Goal: Task Accomplishment & Management: Use online tool/utility

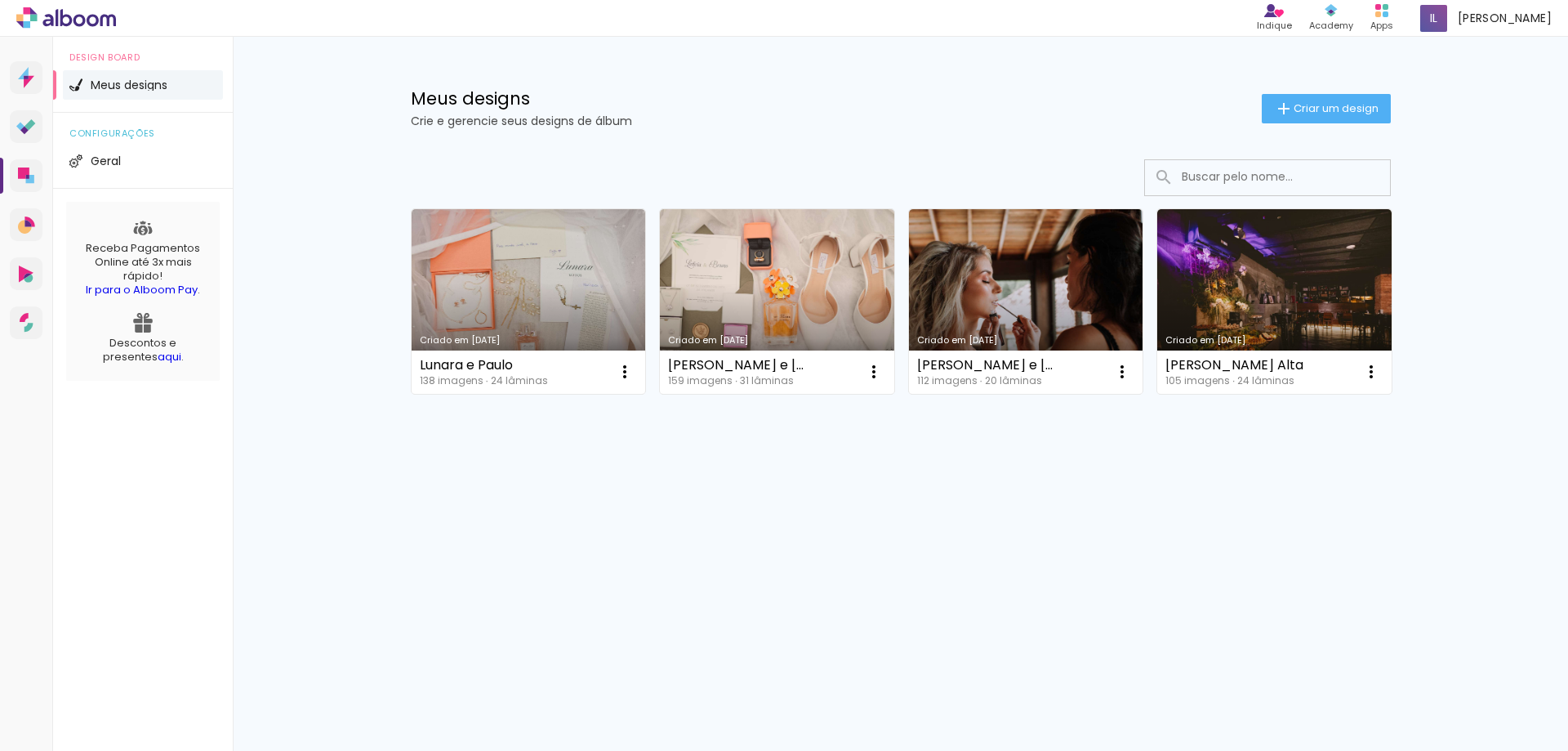
drag, startPoint x: 1186, startPoint y: 545, endPoint x: 1164, endPoint y: 531, distance: 26.1
click at [1186, 545] on div "Criado em 05/09/25 Lunara e Paulo 138 imagens ∙ 24 lâminas Abrir Fazer uma cópi…" at bounding box center [901, 345] width 1062 height 404
click at [521, 283] on link "Criado em [DATE]" at bounding box center [529, 301] width 234 height 184
